Goal: Information Seeking & Learning: Learn about a topic

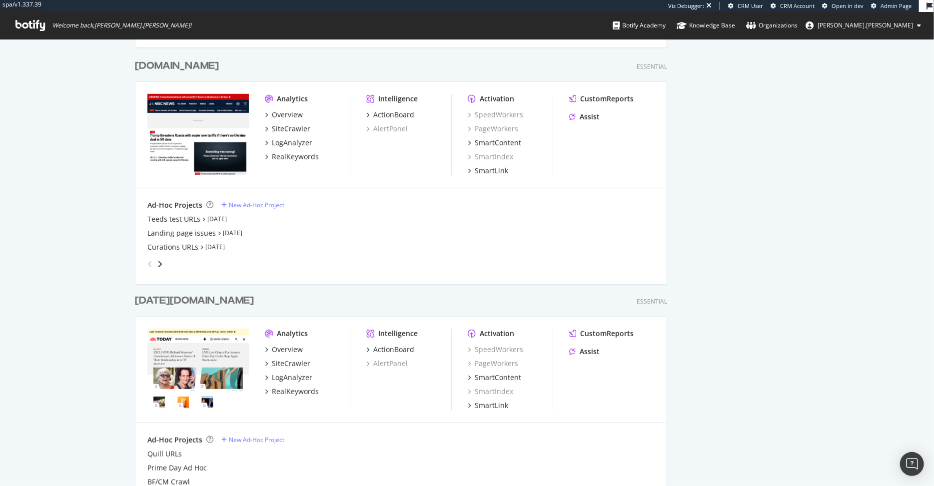
scroll to position [447, 0]
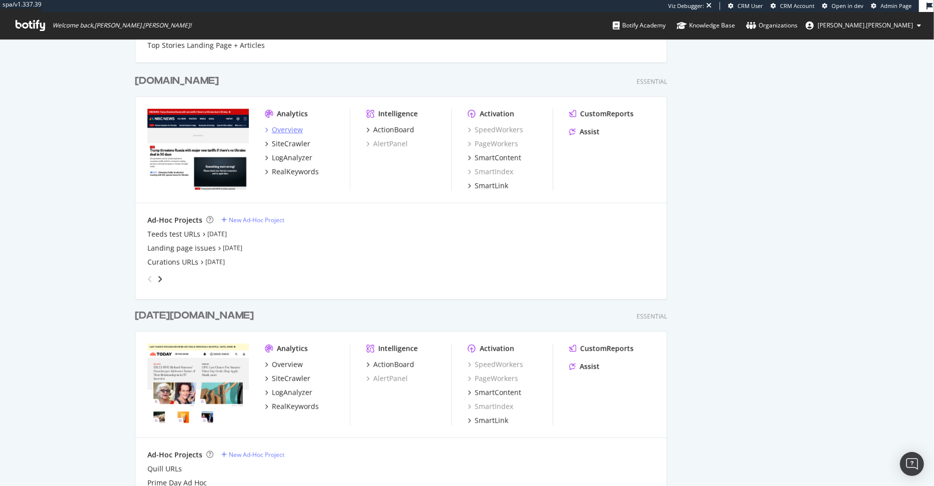
click at [295, 131] on div "Overview" at bounding box center [287, 130] width 31 height 10
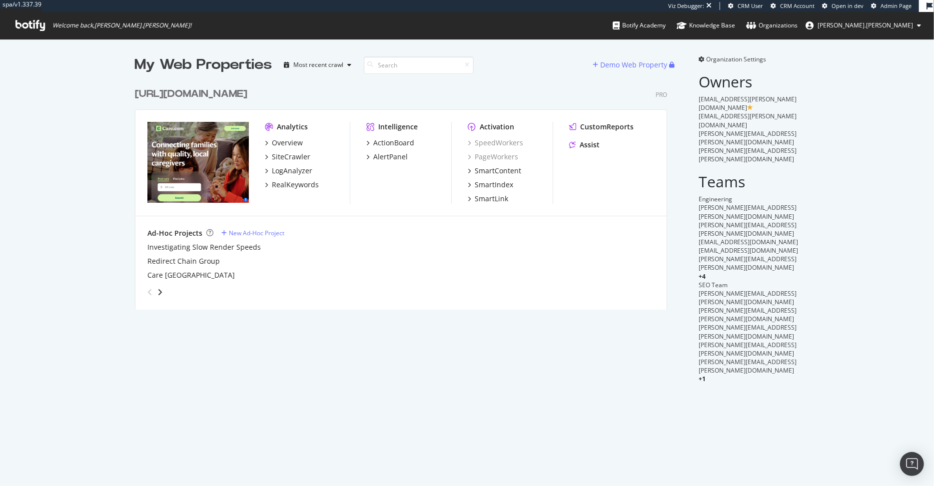
scroll to position [235, 540]
click at [285, 142] on div "Overview" at bounding box center [287, 143] width 31 height 10
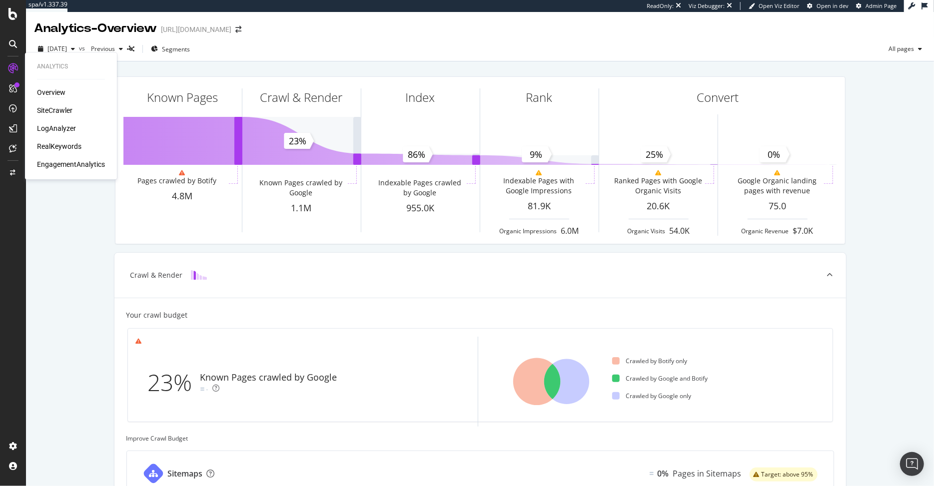
click at [49, 95] on div "Overview" at bounding box center [51, 92] width 28 height 10
click at [55, 142] on div "RealKeywords" at bounding box center [59, 146] width 44 height 10
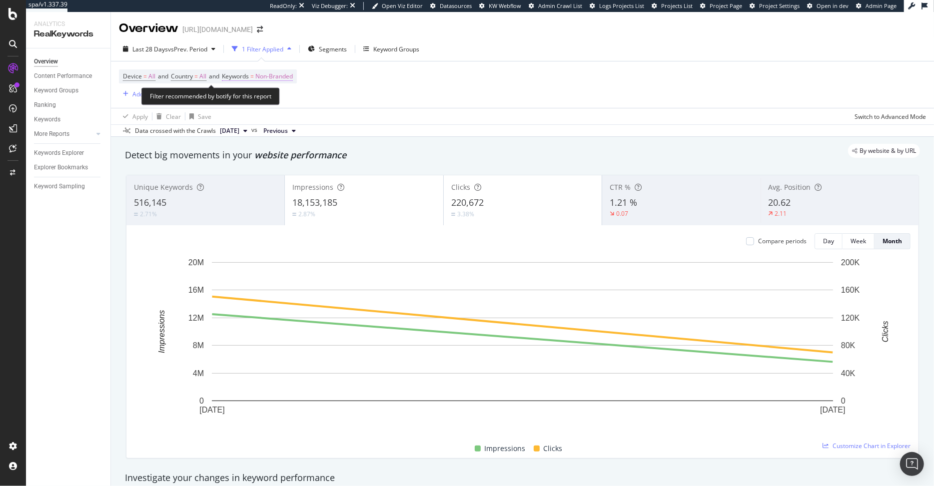
click at [286, 76] on span "Non-Branded" at bounding box center [273, 76] width 37 height 14
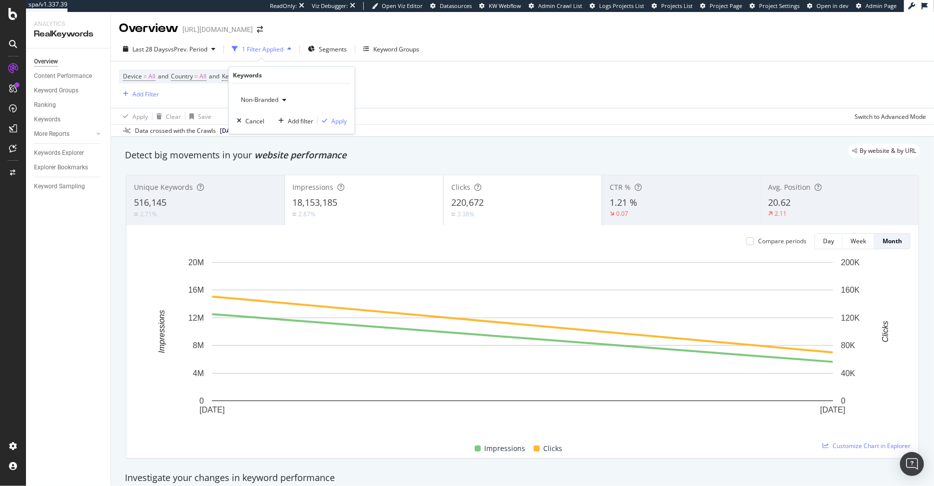
click at [265, 100] on span "Non-Branded" at bounding box center [257, 99] width 41 height 8
click at [273, 176] on span "All" at bounding box center [296, 177] width 102 height 9
click at [336, 121] on div "Apply" at bounding box center [338, 120] width 15 height 8
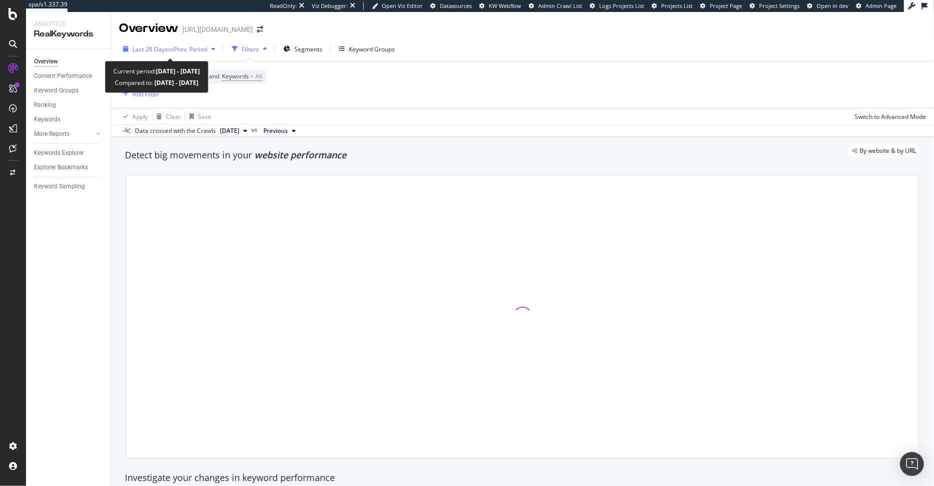
click at [188, 47] on span "vs Prev. Period" at bounding box center [187, 49] width 39 height 8
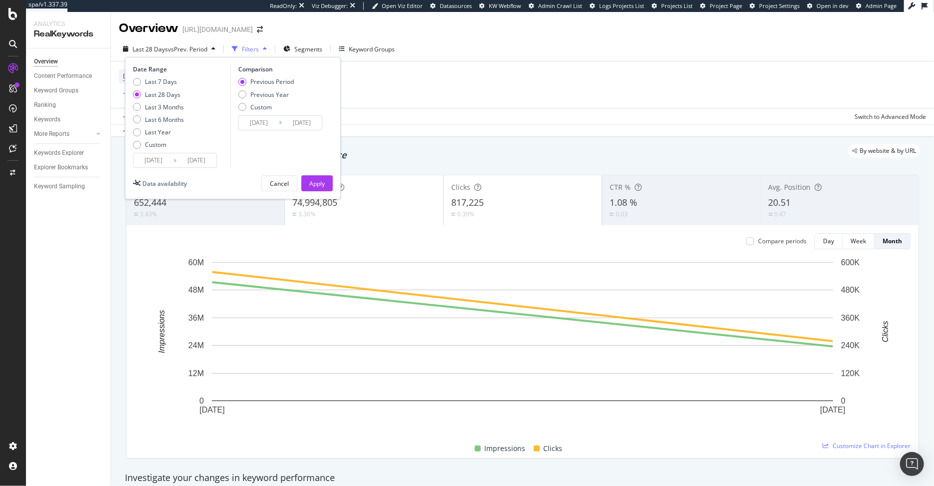
scroll to position [26, 0]
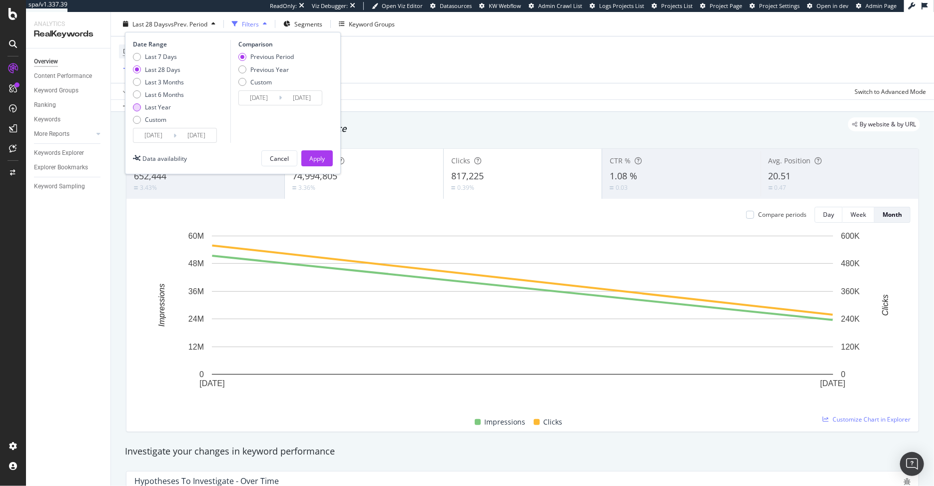
click at [138, 107] on div "Last Year" at bounding box center [137, 107] width 8 height 8
type input "[DATE]"
click at [307, 160] on button "Apply" at bounding box center [316, 158] width 31 height 16
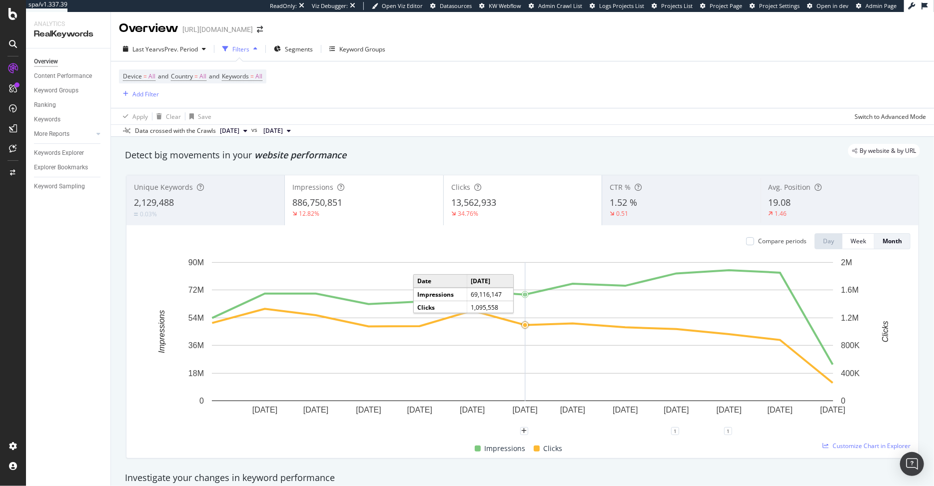
click at [525, 297] on icon "A chart." at bounding box center [525, 331] width 0 height 139
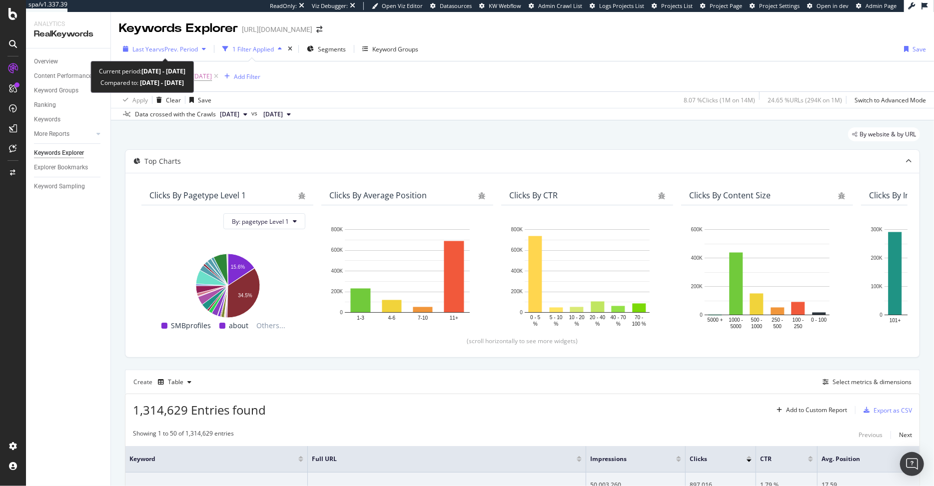
click at [166, 50] on span "vs Prev. Period" at bounding box center [177, 49] width 39 height 8
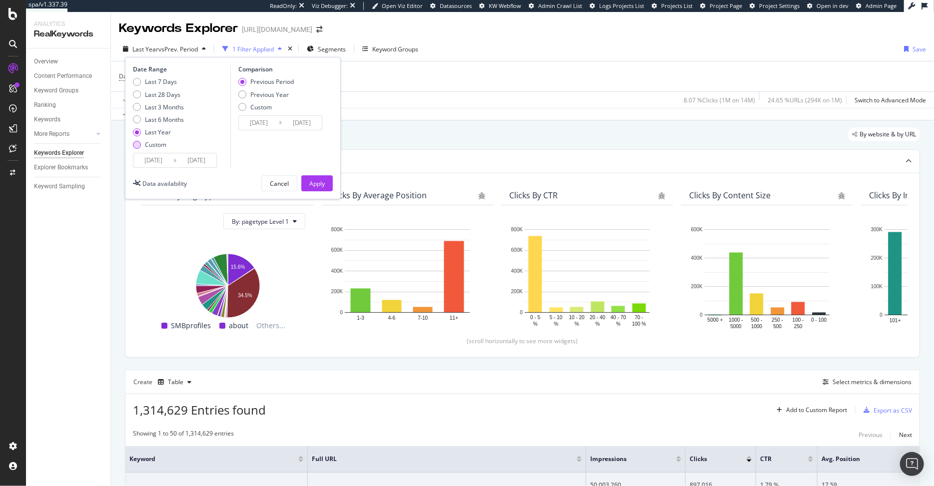
click at [148, 143] on div "Custom" at bounding box center [155, 144] width 21 height 8
type input "[DATE]"
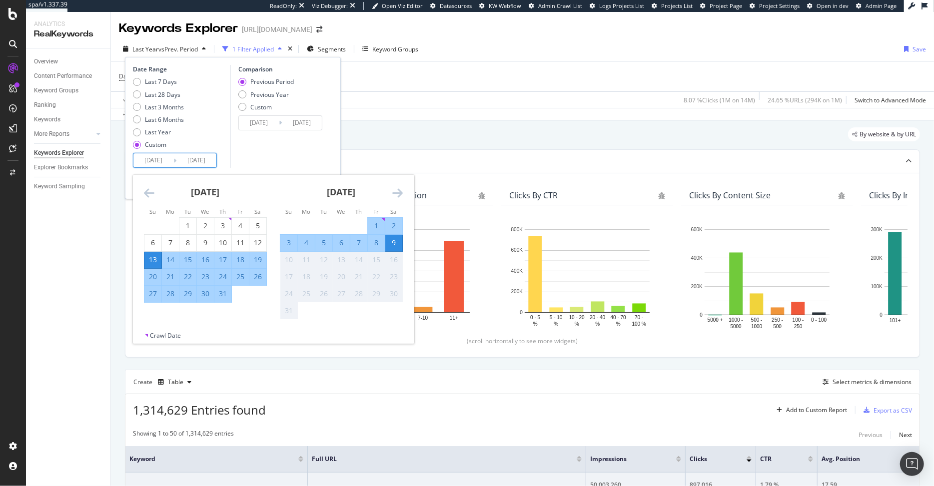
click at [162, 159] on input "[DATE]" at bounding box center [153, 160] width 40 height 14
click at [189, 219] on div "1" at bounding box center [187, 226] width 17 height 16
type input "[DATE]"
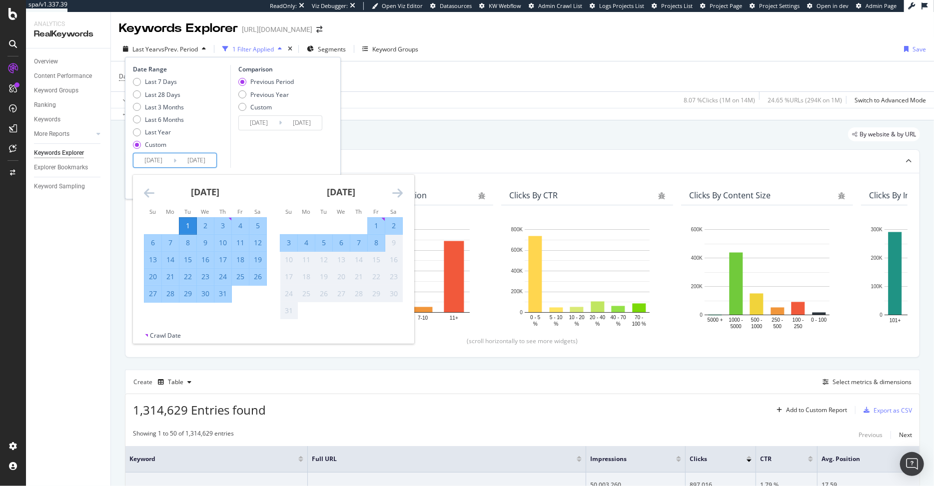
click at [224, 294] on div "31" at bounding box center [222, 294] width 17 height 10
type input "[DATE]"
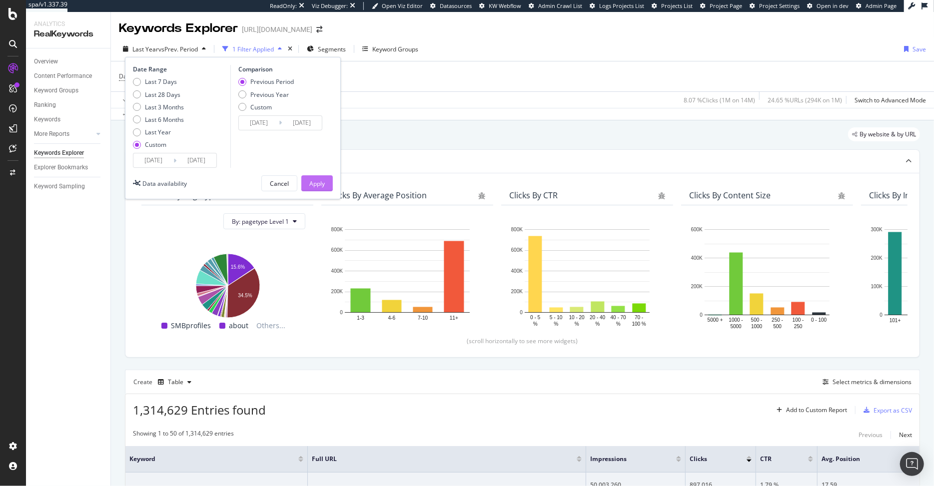
click at [315, 188] on div "Apply" at bounding box center [316, 183] width 15 height 15
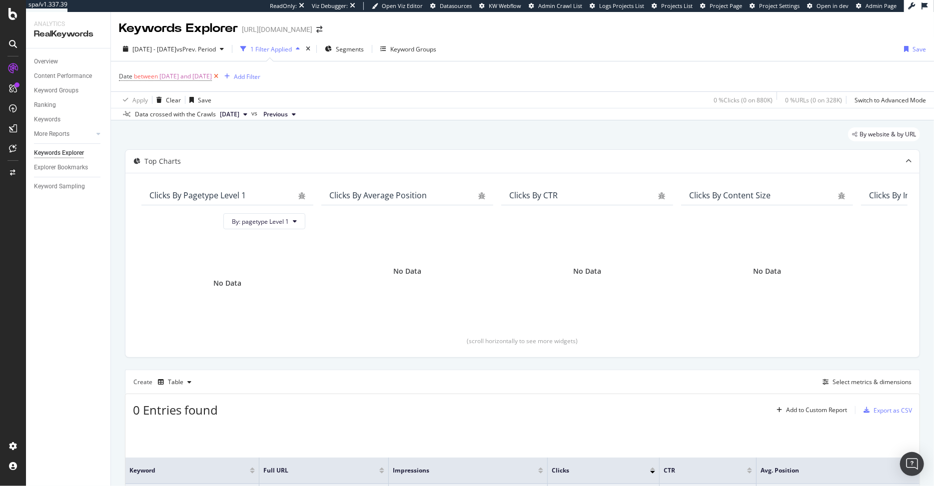
click at [220, 75] on icon at bounding box center [216, 76] width 8 height 10
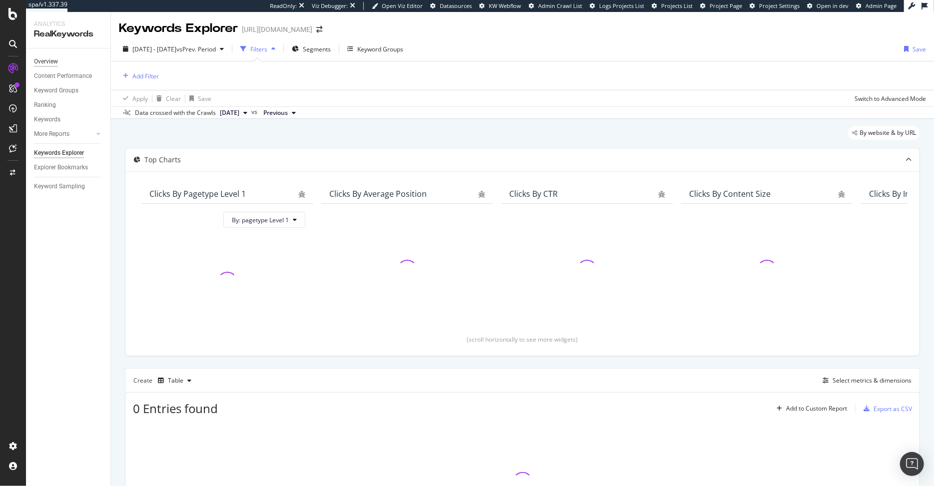
click at [55, 59] on div "Overview" at bounding box center [46, 61] width 24 height 10
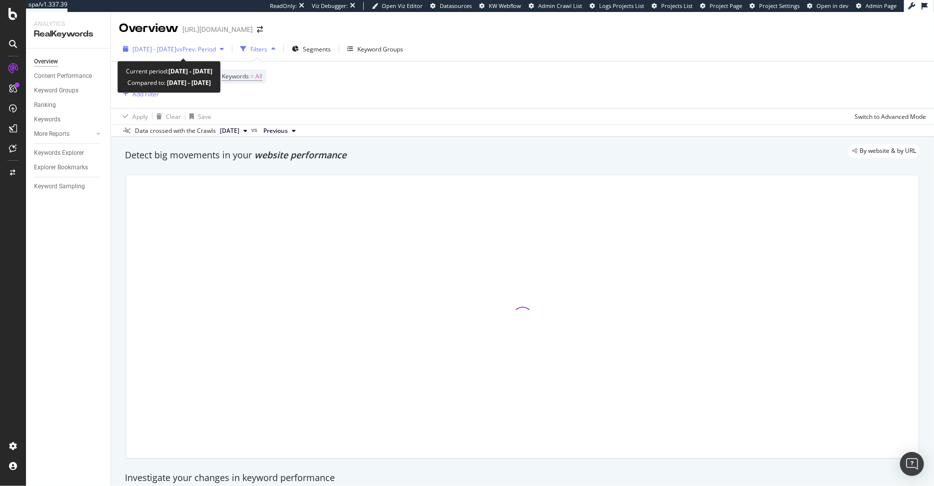
click at [216, 50] on span "vs Prev. Period" at bounding box center [195, 49] width 39 height 8
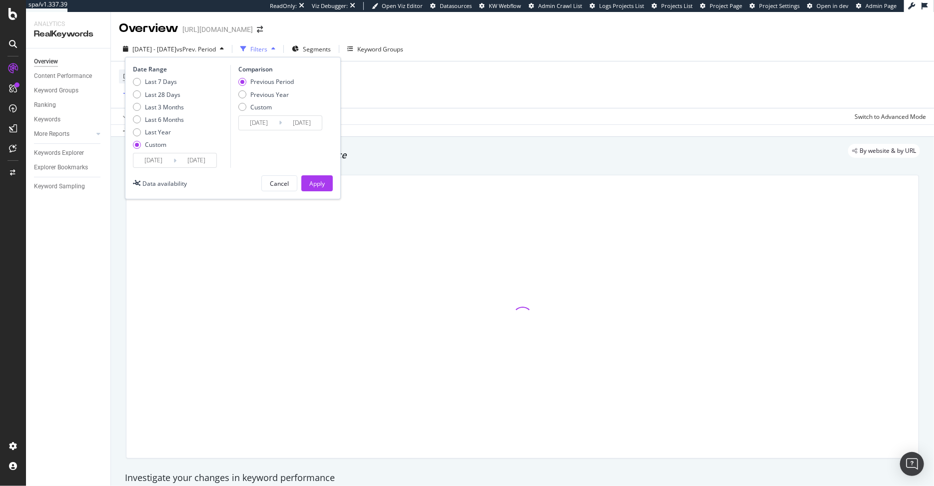
click at [216, 50] on span "vs Prev. Period" at bounding box center [195, 49] width 39 height 8
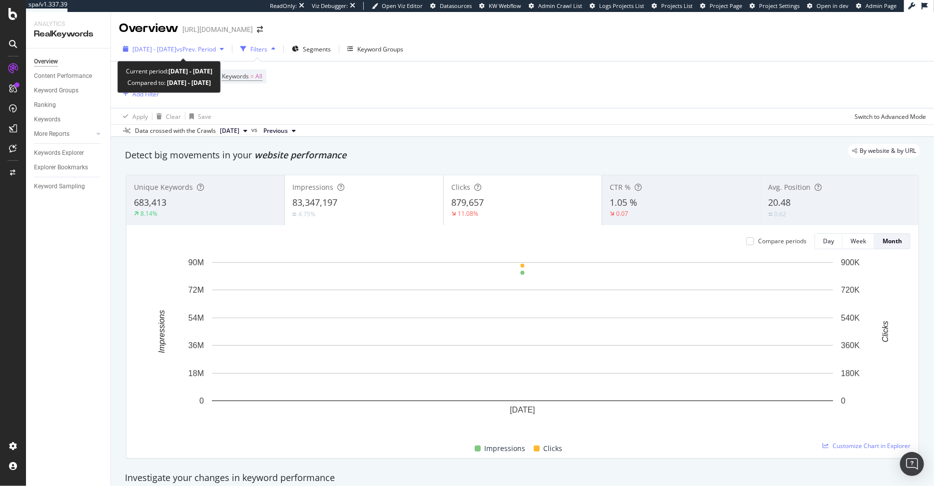
click at [163, 50] on span "[DATE] - [DATE]" at bounding box center [154, 49] width 44 height 8
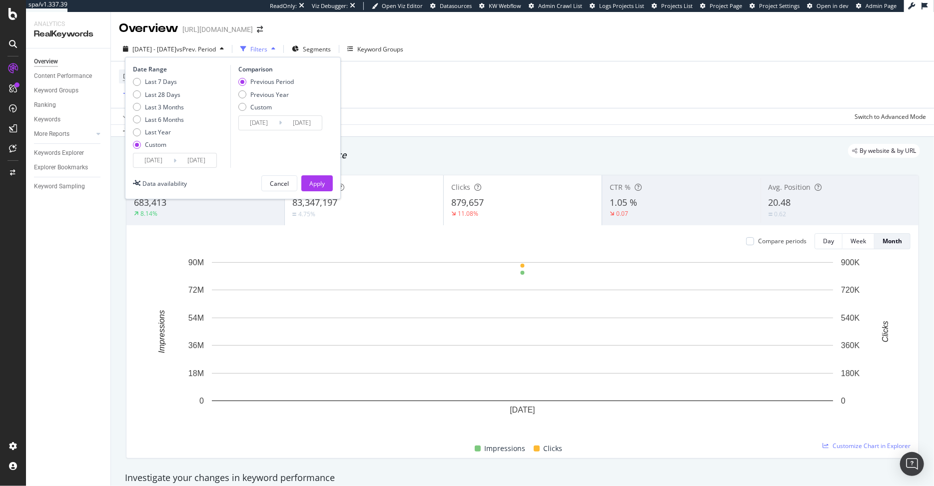
click at [155, 159] on input "[DATE]" at bounding box center [153, 160] width 40 height 14
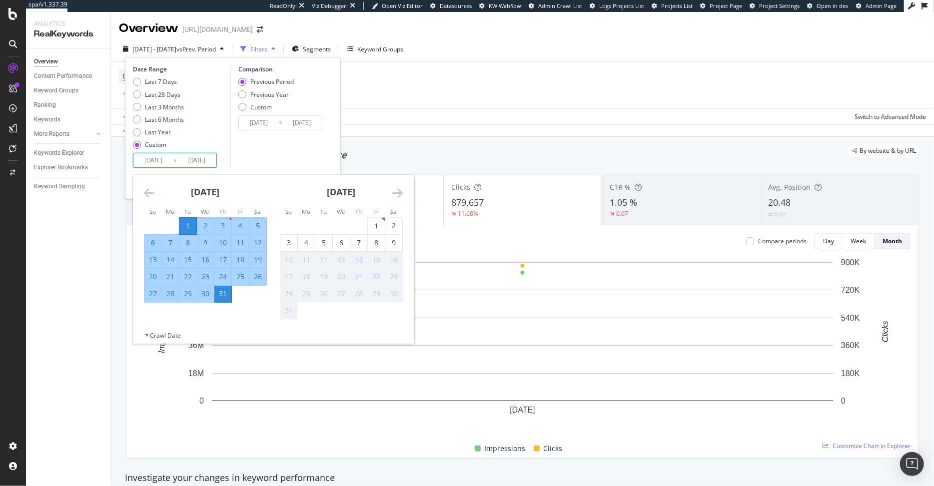
click at [152, 193] on icon "Move backward to switch to the previous month." at bounding box center [149, 193] width 10 height 12
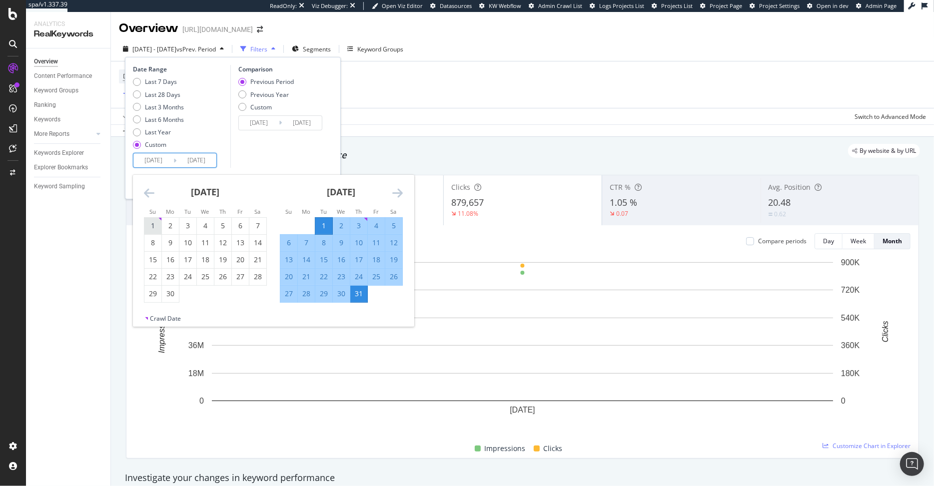
click at [146, 225] on div "1" at bounding box center [152, 226] width 17 height 10
type input "[DATE]"
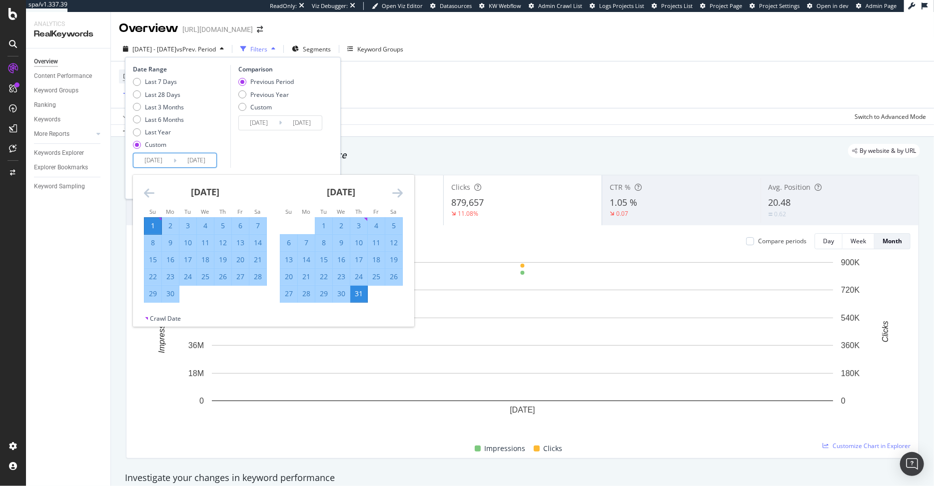
click at [174, 291] on div "30" at bounding box center [170, 294] width 17 height 10
type input "[DATE]"
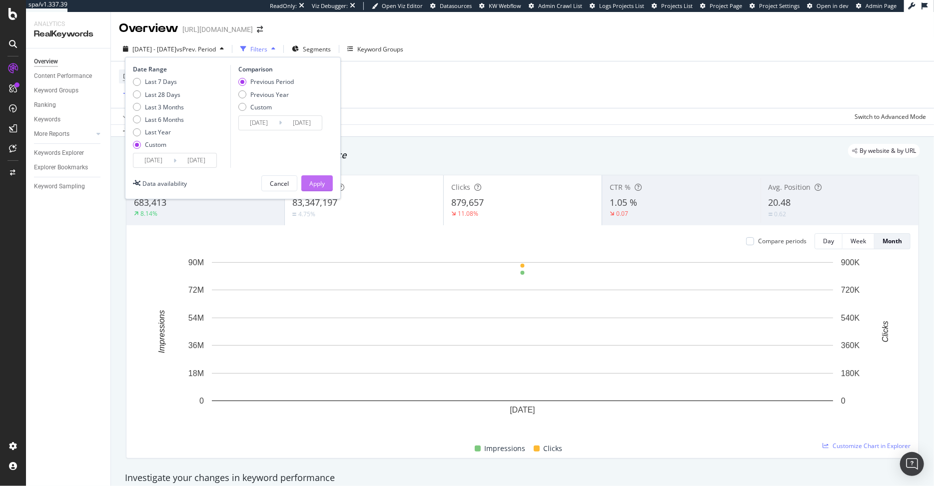
click at [312, 176] on div "Apply" at bounding box center [316, 183] width 15 height 15
